Goal: Browse casually

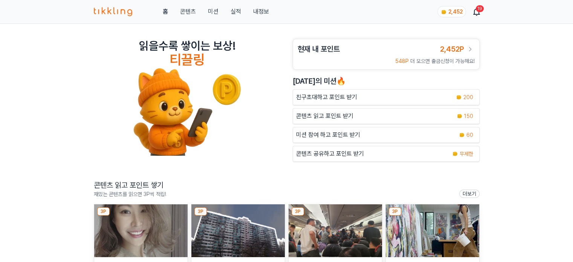
scroll to position [75, 0]
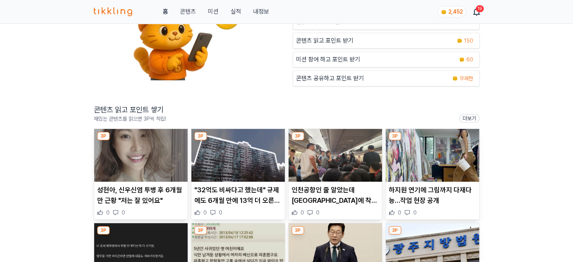
click at [152, 158] on img at bounding box center [140, 155] width 93 height 53
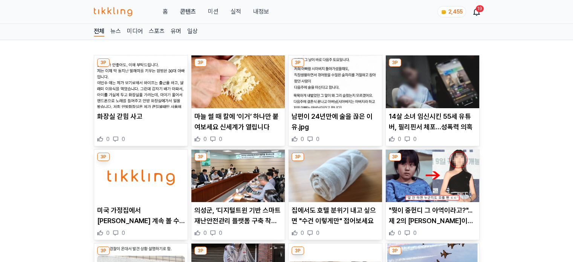
click at [242, 89] on img at bounding box center [237, 81] width 93 height 53
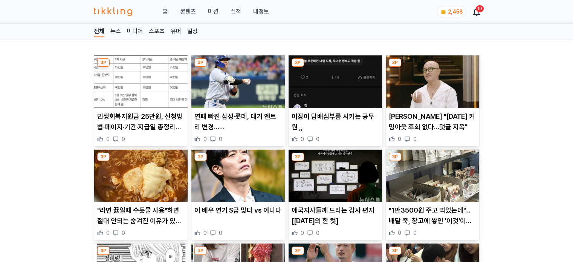
click at [325, 87] on img at bounding box center [334, 81] width 93 height 53
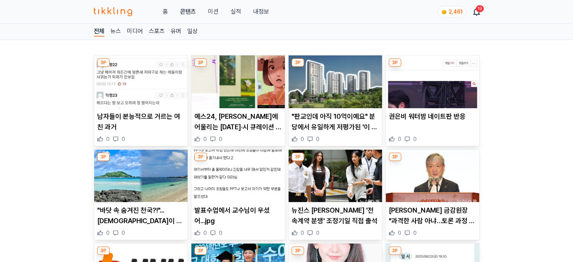
click at [331, 86] on img at bounding box center [334, 81] width 93 height 53
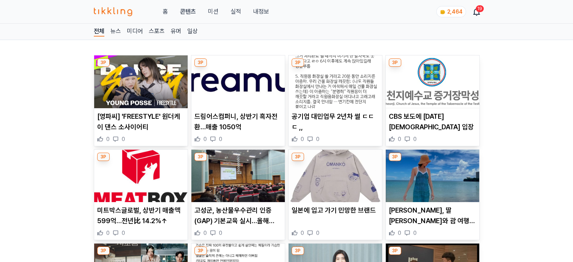
click at [325, 191] on img at bounding box center [334, 175] width 93 height 53
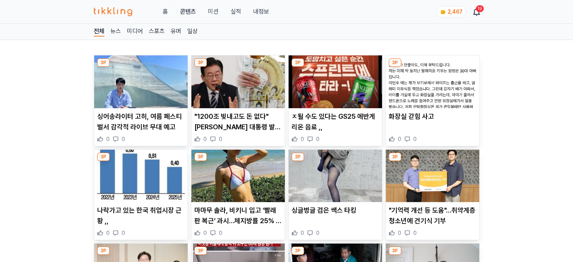
click at [246, 170] on img at bounding box center [237, 175] width 93 height 53
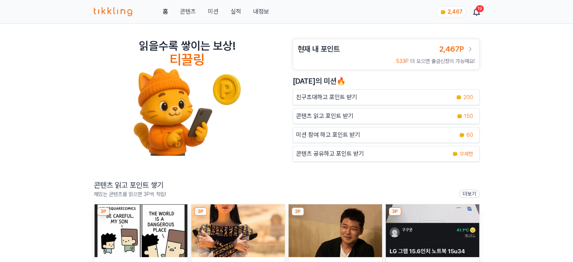
scroll to position [151, 0]
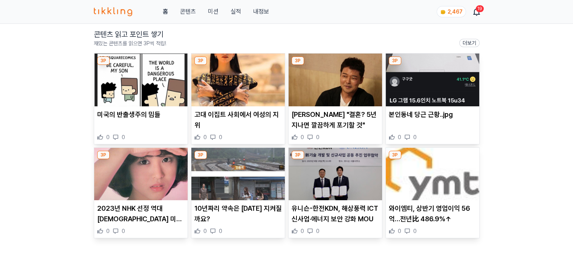
click at [237, 87] on img at bounding box center [237, 79] width 93 height 53
